Goal: Task Accomplishment & Management: Use online tool/utility

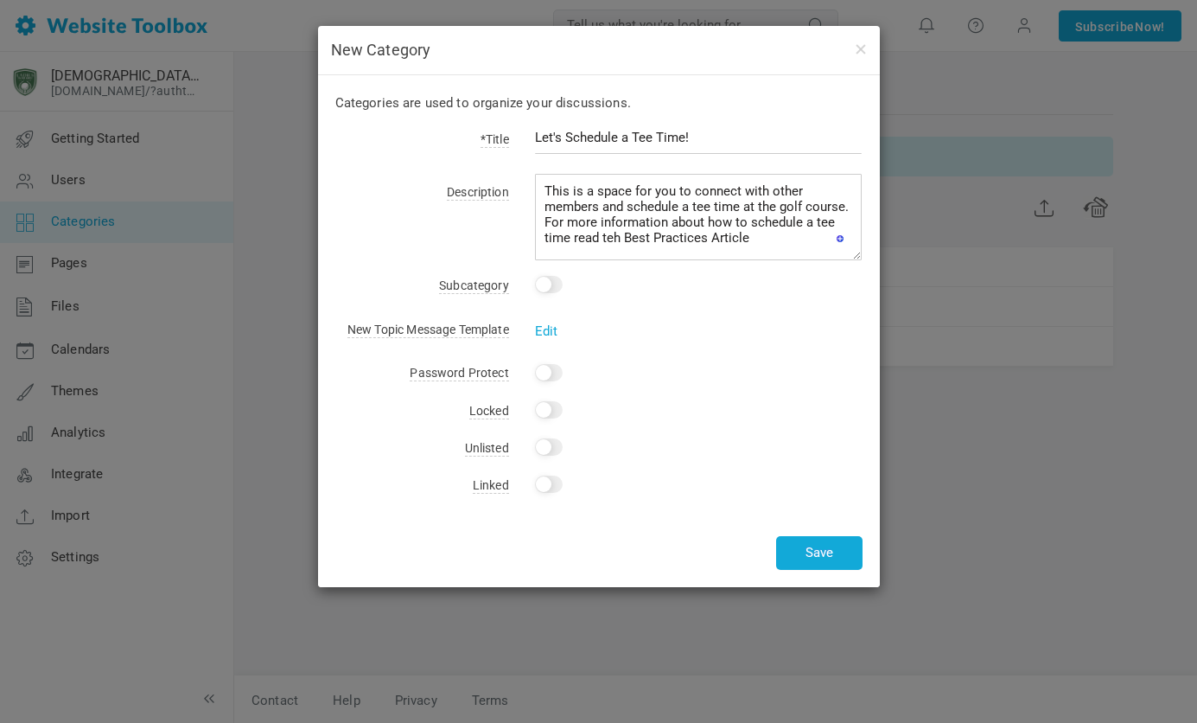
click at [616, 235] on textarea "This is a space for you to connect with other members and schedule a tee time a…" at bounding box center [699, 217] width 328 height 86
click at [568, 238] on textarea "This is a space for you to connect with other members and schedule a tee time a…" at bounding box center [699, 217] width 328 height 86
type textarea "This is a space for you to connect with other members and schedule a tee time a…"
click at [796, 549] on button "Save" at bounding box center [819, 553] width 86 height 34
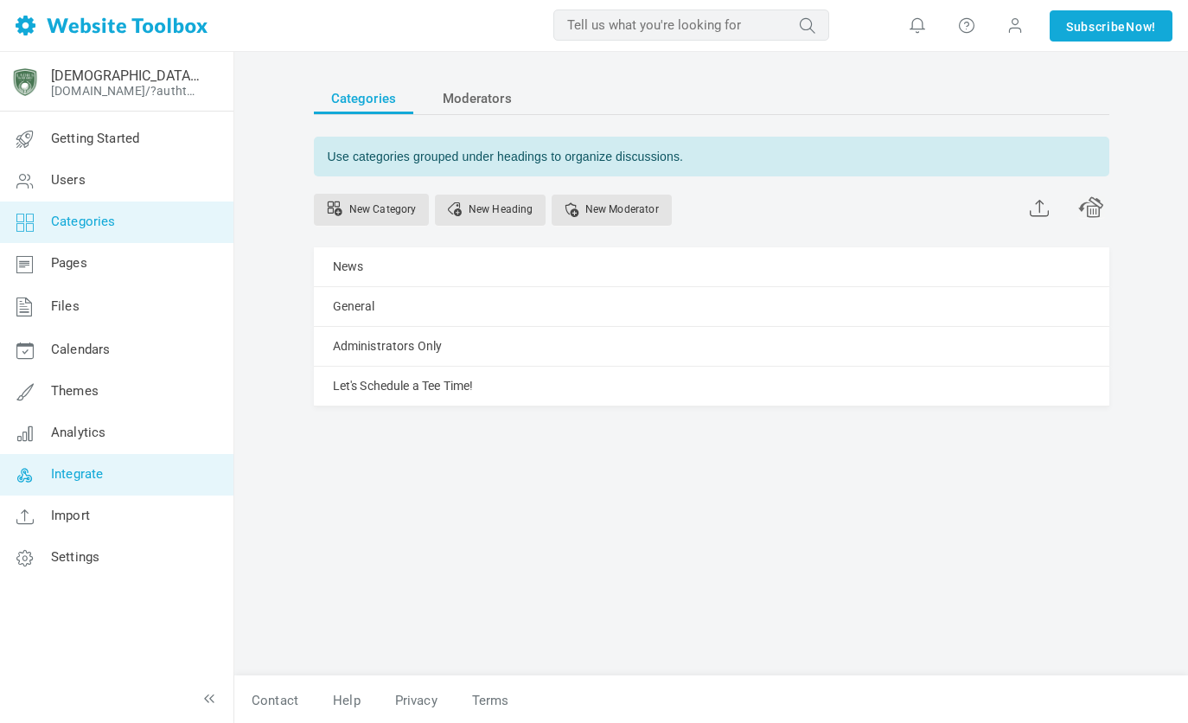
click at [38, 476] on icon at bounding box center [25, 474] width 52 height 41
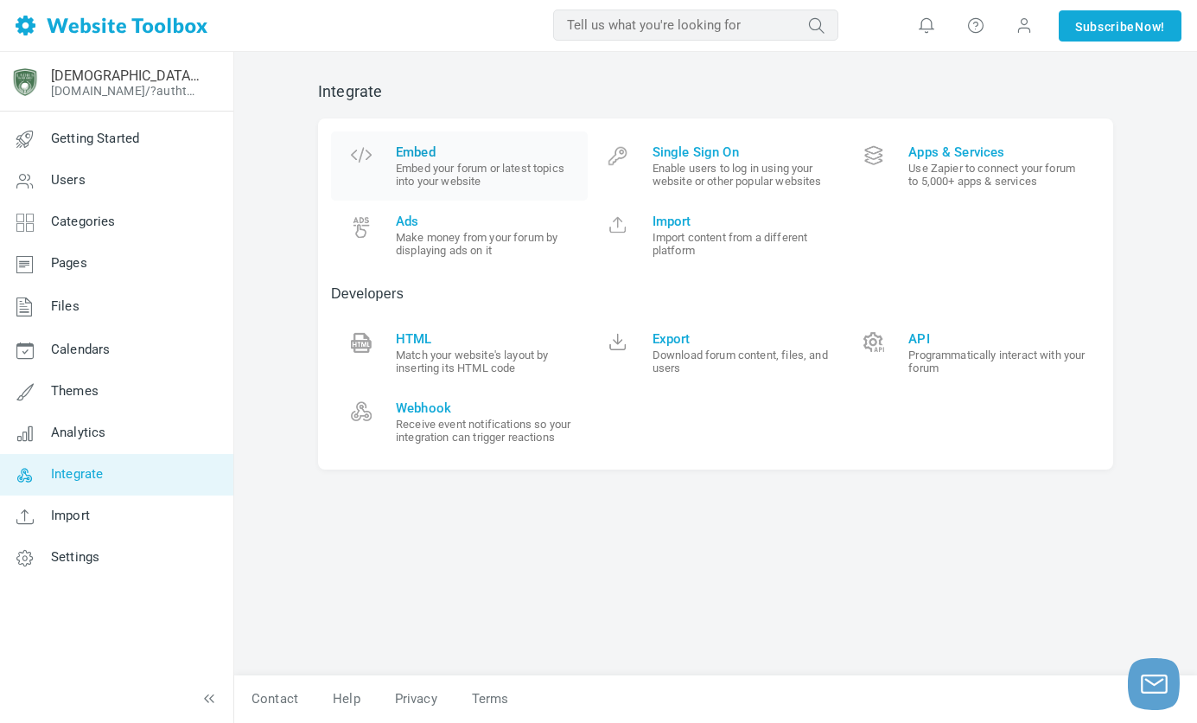
click at [419, 156] on span "Embed" at bounding box center [485, 152] width 179 height 16
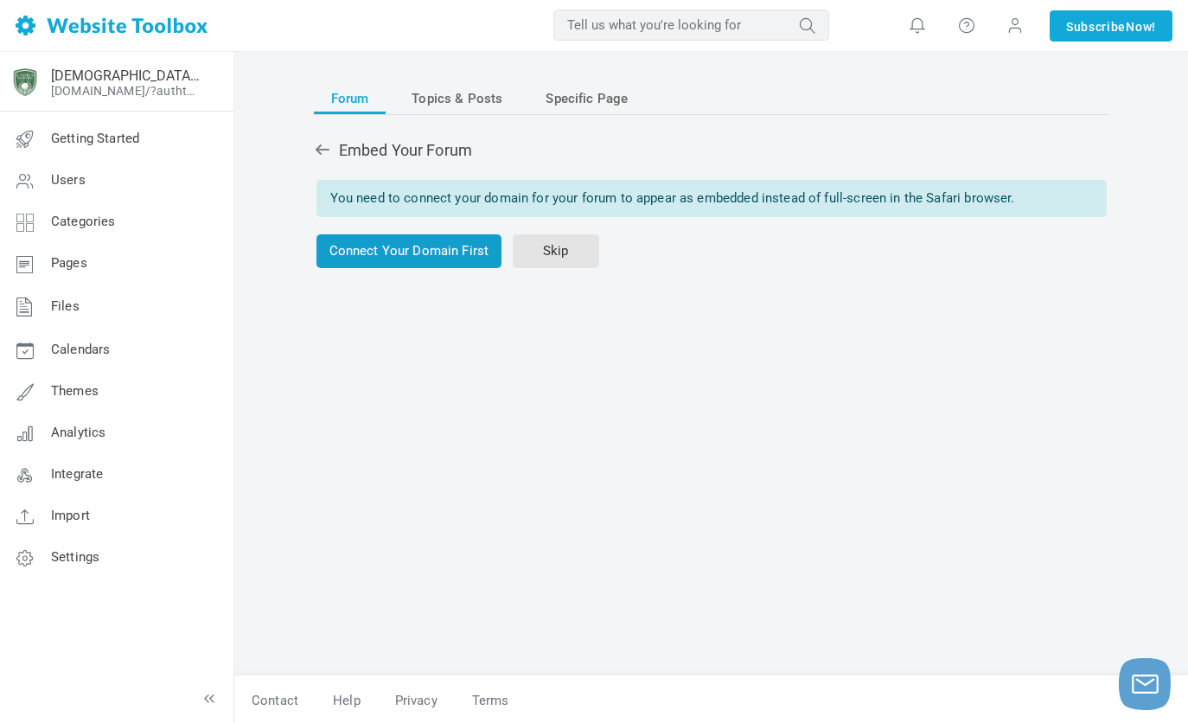
click at [437, 253] on link "Connect Your Domain First" at bounding box center [409, 251] width 186 height 34
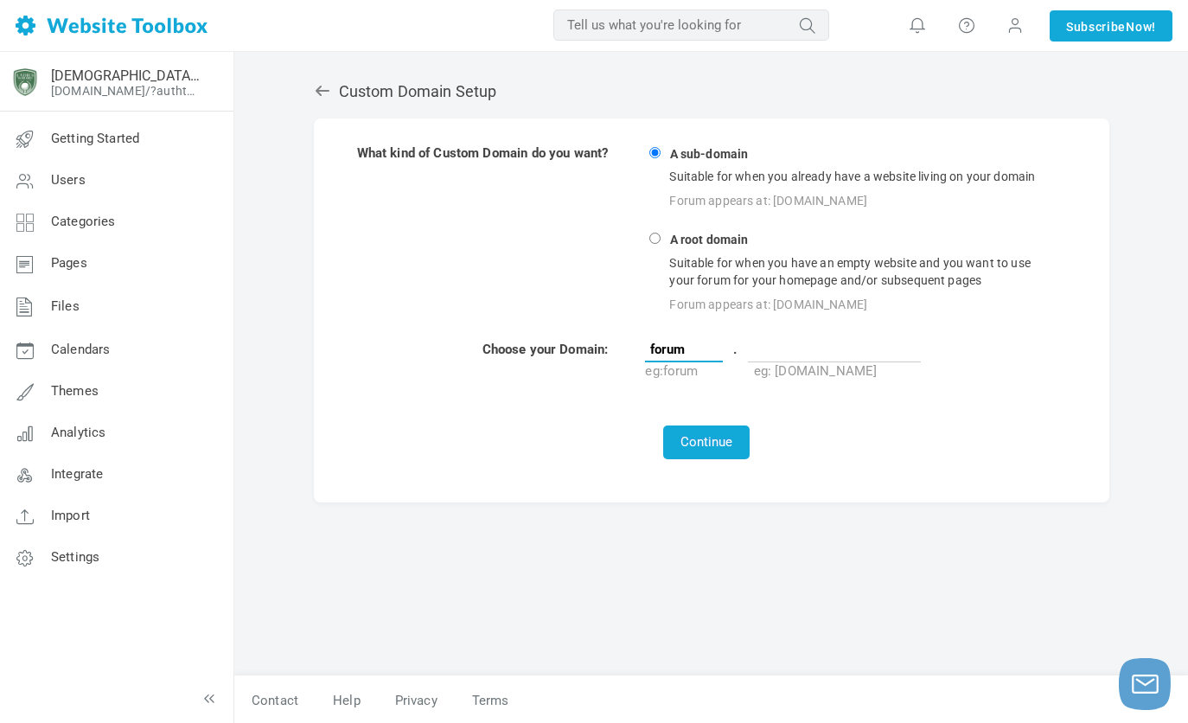
click at [701, 357] on input "forum" at bounding box center [684, 349] width 78 height 26
click at [778, 345] on input "text" at bounding box center [834, 349] width 173 height 26
click at [776, 350] on input "[DOMAIN_NAME]" at bounding box center [834, 349] width 173 height 26
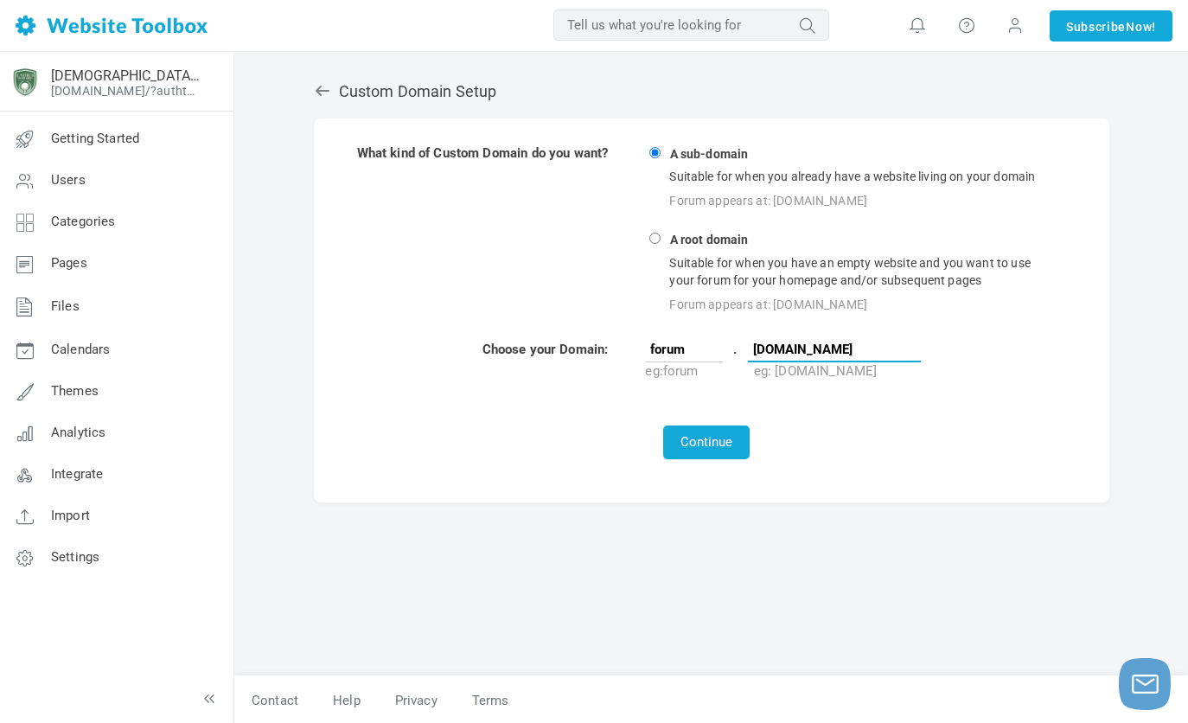
type input "[DOMAIN_NAME]"
click at [715, 350] on input "forum" at bounding box center [684, 349] width 78 height 26
click at [676, 347] on input "forum" at bounding box center [684, 349] width 78 height 26
click at [704, 354] on input "forum" at bounding box center [684, 349] width 78 height 26
click at [684, 444] on button "Continue" at bounding box center [706, 442] width 86 height 34
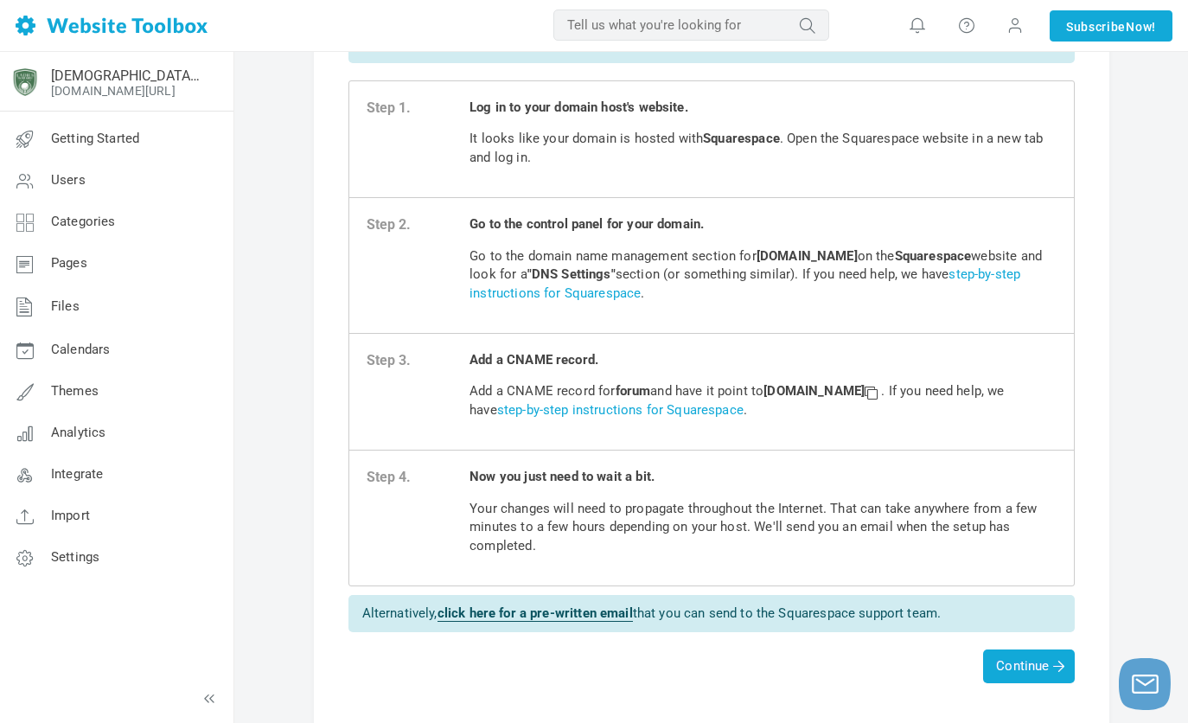
scroll to position [78, 0]
